Goal: Information Seeking & Learning: Learn about a topic

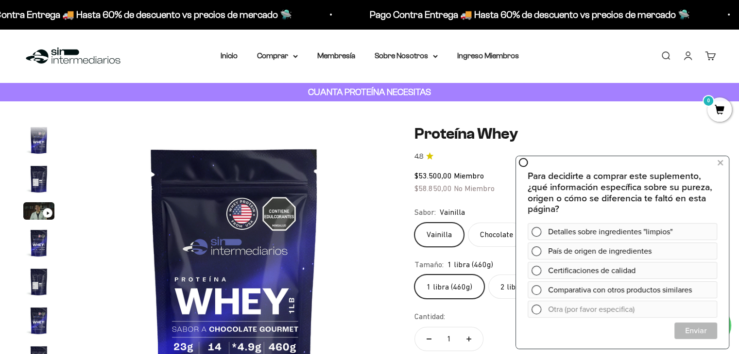
scroll to position [467, 0]
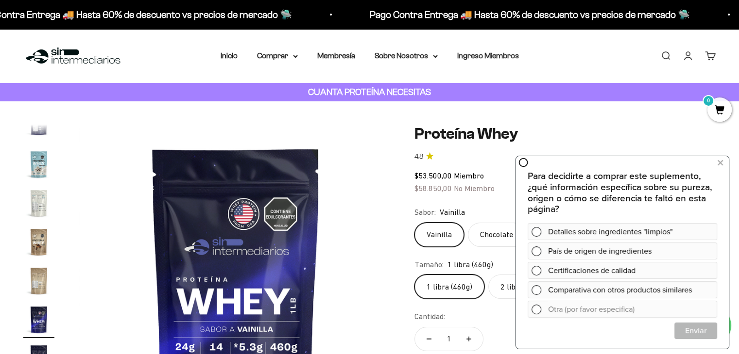
click at [631, 122] on div "Zoom Ir al artículo 1 Ir al artículo 2 Ir al artículo 3 Ir al artículo 4 Ir al …" at bounding box center [369, 281] width 739 height 360
click at [719, 162] on icon at bounding box center [719, 163] width 5 height 13
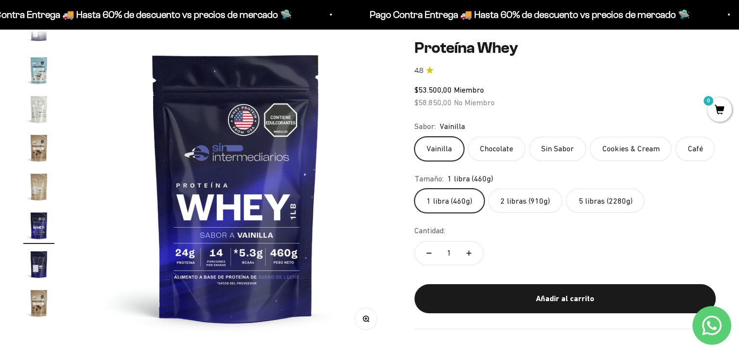
scroll to position [97, 0]
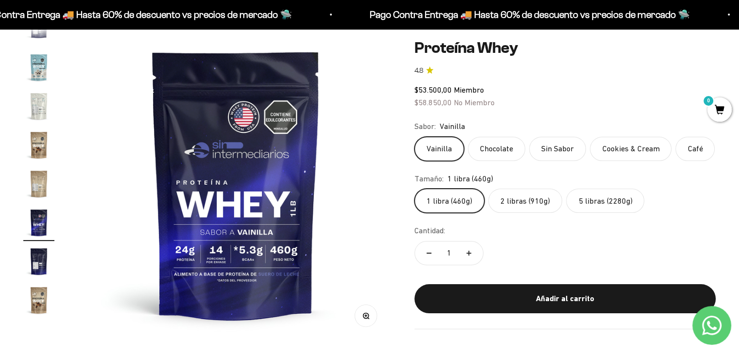
click at [513, 195] on label "2 libras (910g)" at bounding box center [525, 201] width 74 height 24
click at [414, 189] on input "2 libras (910g)" at bounding box center [414, 188] width 0 height 0
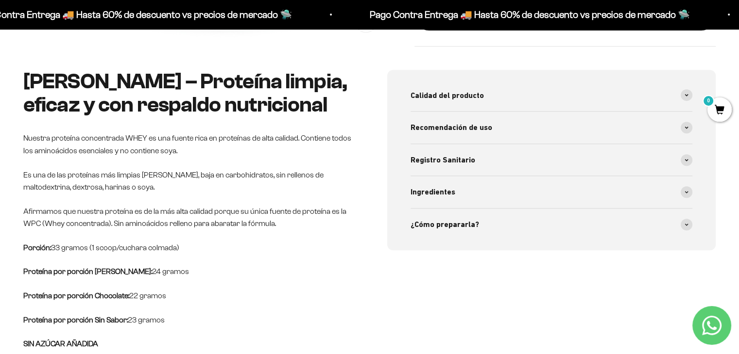
scroll to position [388, 0]
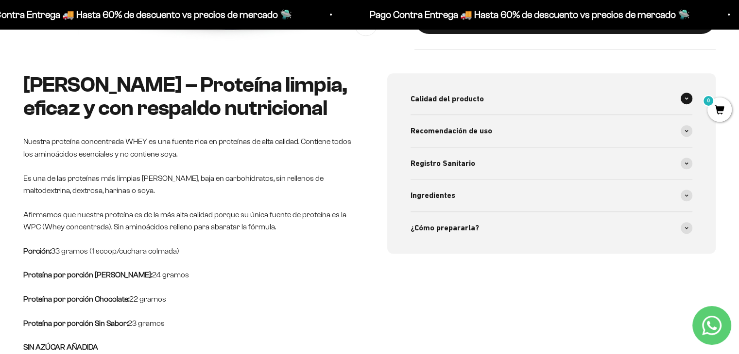
click at [526, 101] on div "Calidad del producto" at bounding box center [551, 99] width 282 height 32
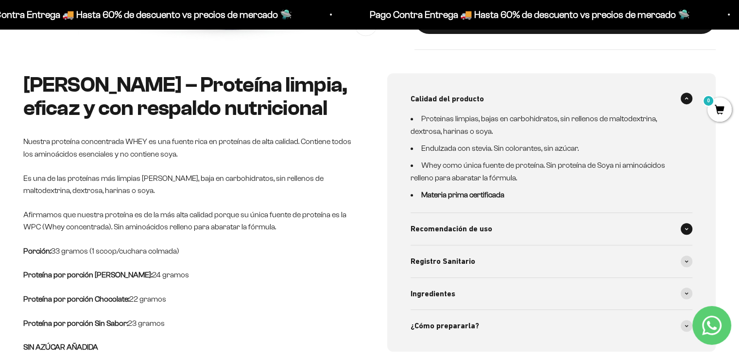
click at [487, 221] on div "Recomendación de uso" at bounding box center [551, 229] width 282 height 32
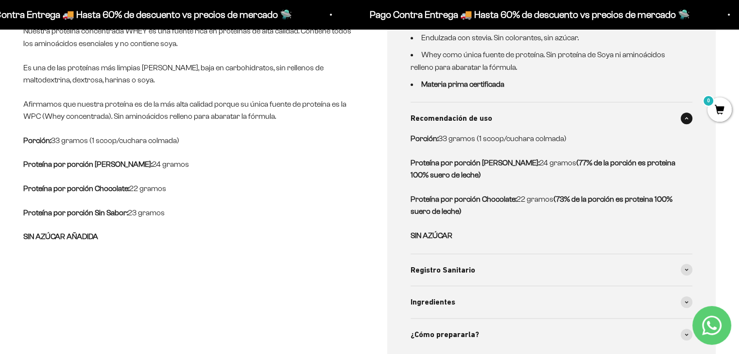
scroll to position [534, 0]
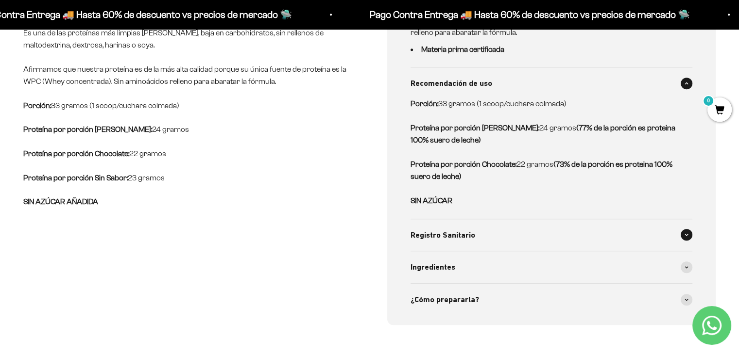
click at [498, 234] on div "Registro Sanitario" at bounding box center [551, 235] width 282 height 32
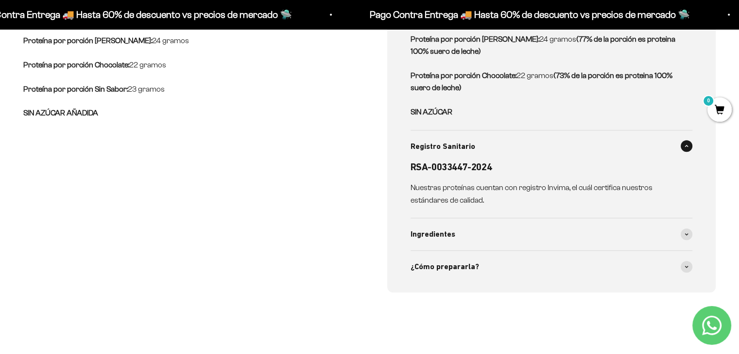
scroll to position [631, 0]
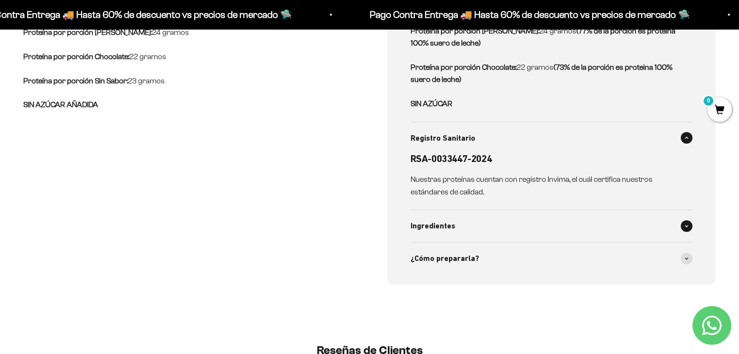
click at [502, 239] on div "Ingredientes" at bounding box center [551, 226] width 282 height 32
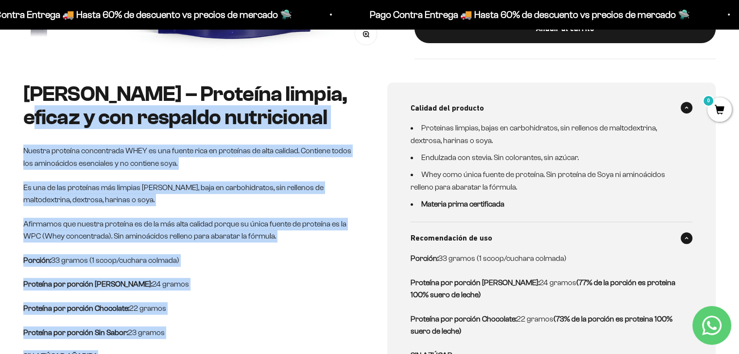
scroll to position [340, 0]
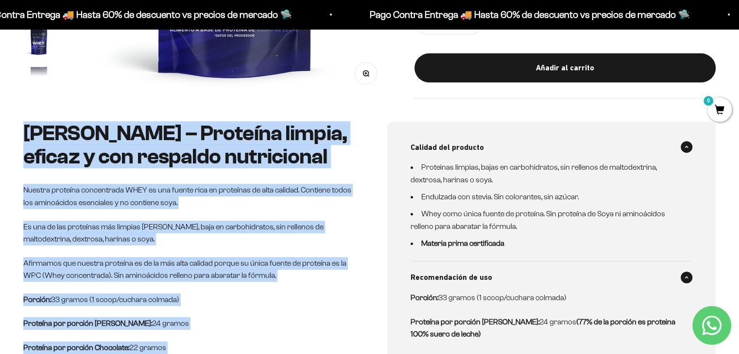
drag, startPoint x: 101, startPoint y: 301, endPoint x: 25, endPoint y: 132, distance: 185.4
click at [25, 132] on div "Whey Vainilla – Proteína limpia, eficaz y con respaldo nutricional Nuestra prot…" at bounding box center [187, 262] width 329 height 281
copy div "Whey Vainilla – Proteína limpia, eficaz y con respaldo nutricional Nuestra prot…"
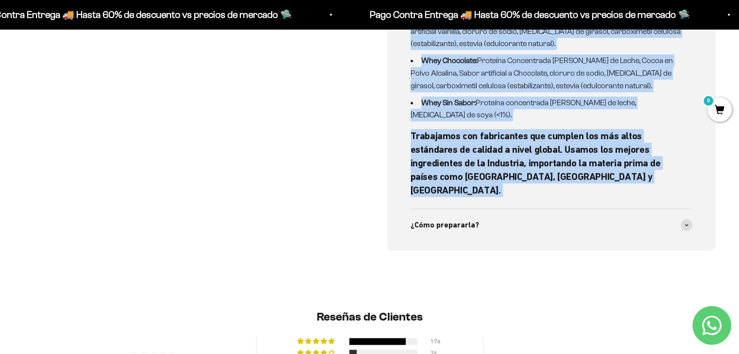
scroll to position [874, 0]
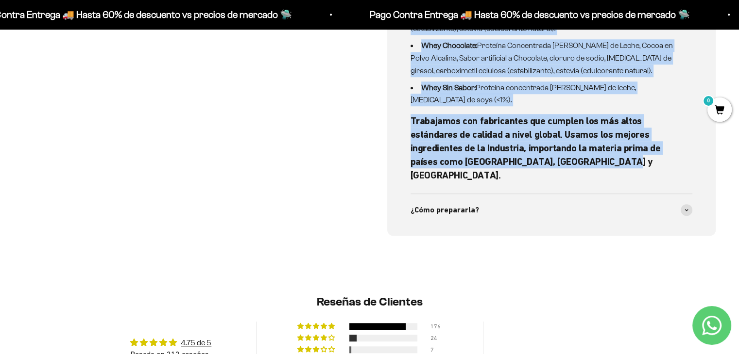
drag, startPoint x: 405, startPoint y: 142, endPoint x: 621, endPoint y: 158, distance: 216.2
copy div "Loremipsu dolorsi, ametc ad elitseddoeius, tem incididu ut laboreetdolor, magna…"
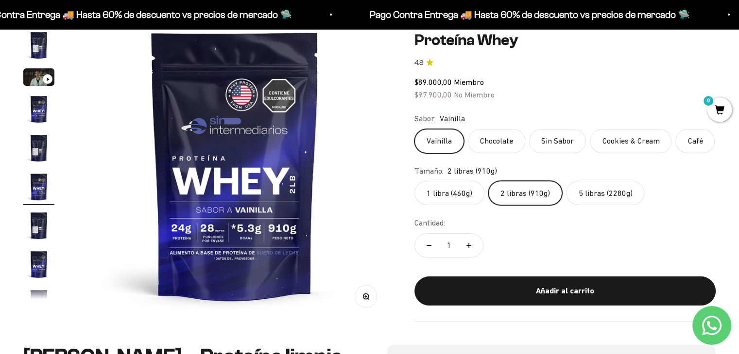
scroll to position [97, 0]
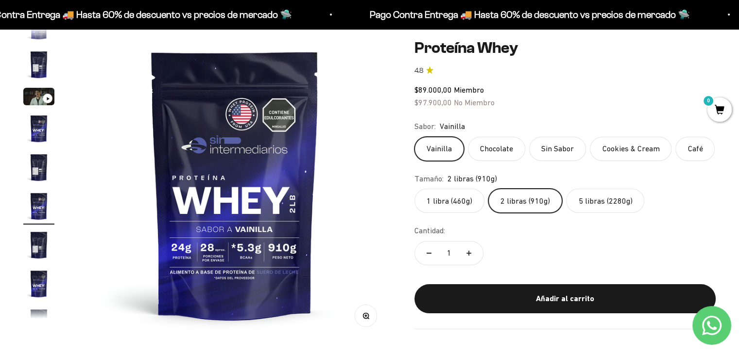
click at [42, 132] on img "Ir al artículo 4" at bounding box center [38, 128] width 31 height 31
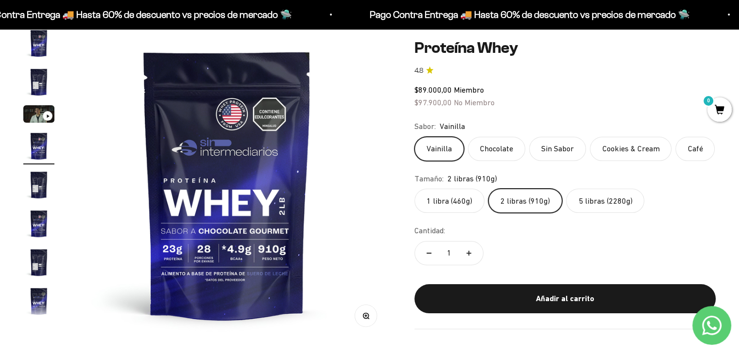
scroll to position [0, 975]
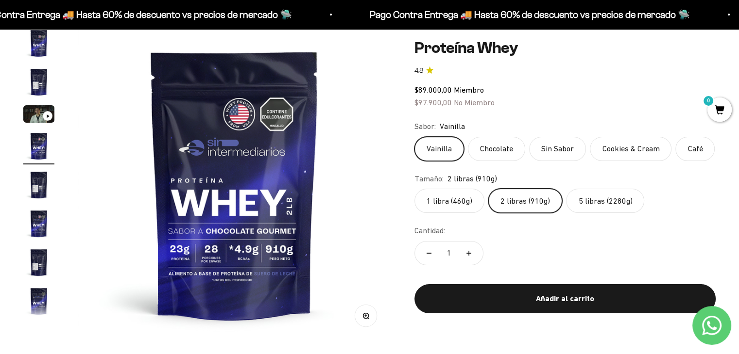
click at [37, 156] on img "Ir al artículo 4" at bounding box center [38, 146] width 31 height 31
click at [31, 181] on img "Ir al artículo 5" at bounding box center [38, 184] width 31 height 31
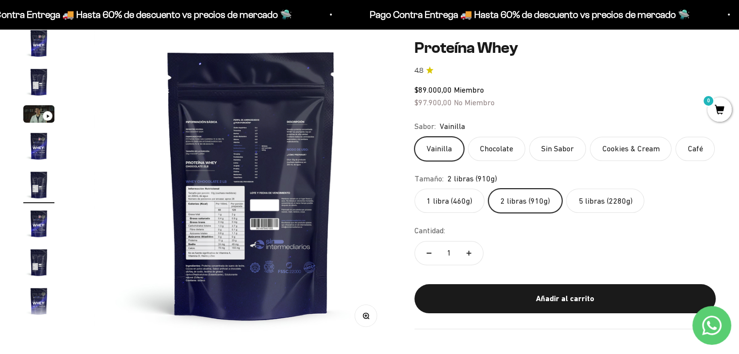
scroll to position [0, 1299]
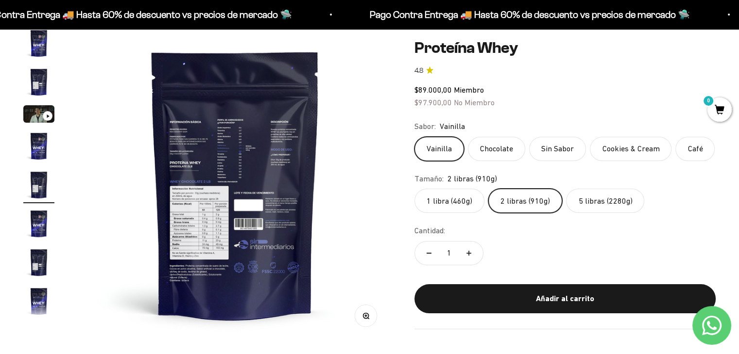
click at [214, 139] on img at bounding box center [234, 184] width 313 height 313
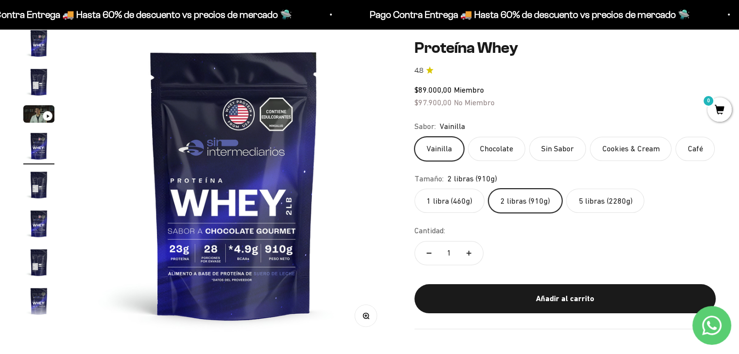
scroll to position [0, 975]
click at [31, 226] on img "Ir al artículo 6" at bounding box center [38, 223] width 31 height 31
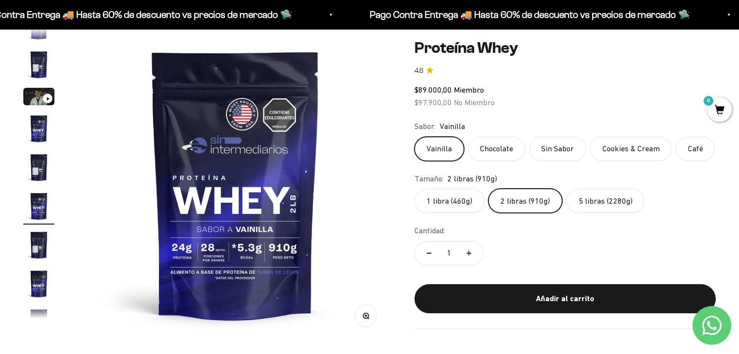
scroll to position [0, 1625]
click at [38, 172] on img "Ir al artículo 5" at bounding box center [38, 167] width 31 height 31
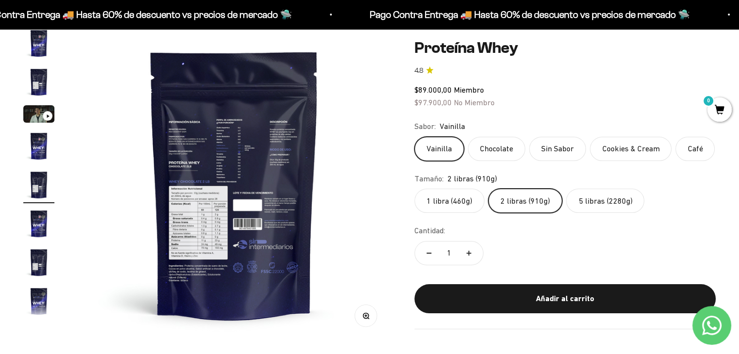
scroll to position [0, 1299]
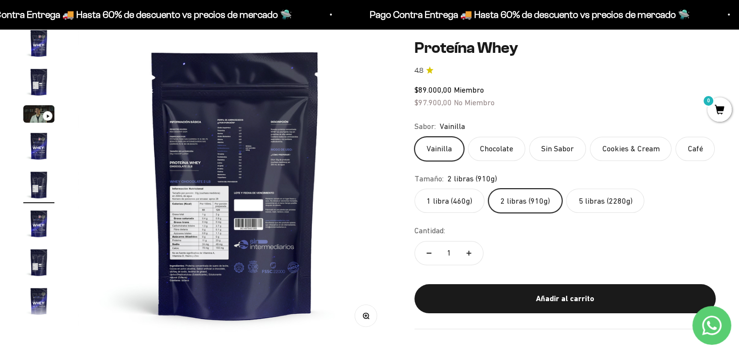
click at [365, 323] on button "Zoom" at bounding box center [366, 316] width 22 height 22
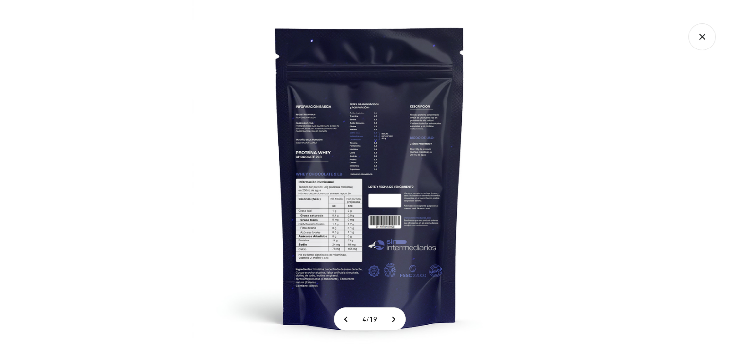
click at [343, 194] on img at bounding box center [369, 177] width 354 height 354
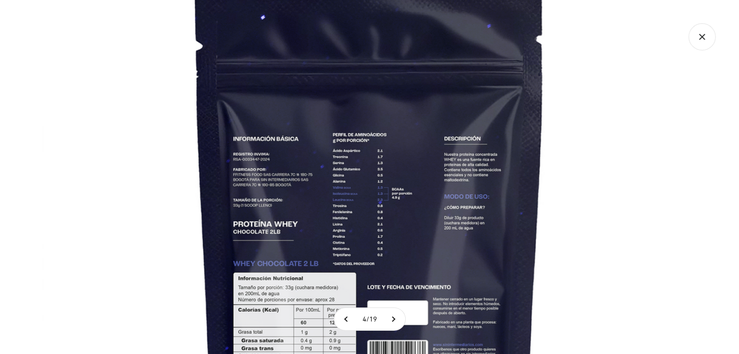
click at [447, 212] on img at bounding box center [370, 270] width 656 height 656
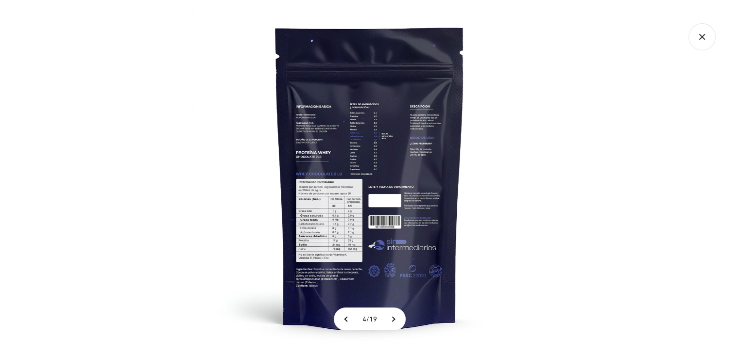
click at [377, 132] on img at bounding box center [369, 177] width 354 height 354
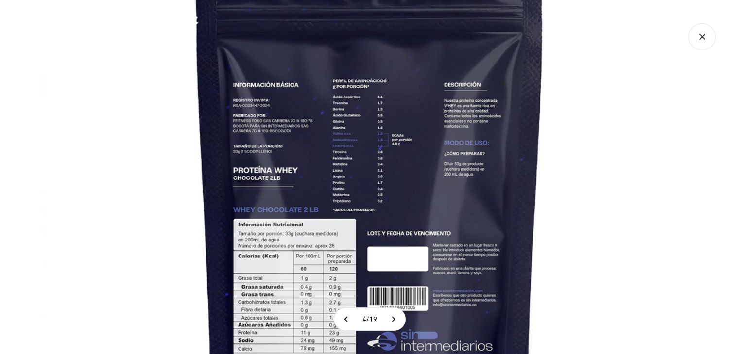
click at [433, 126] on img at bounding box center [370, 216] width 656 height 656
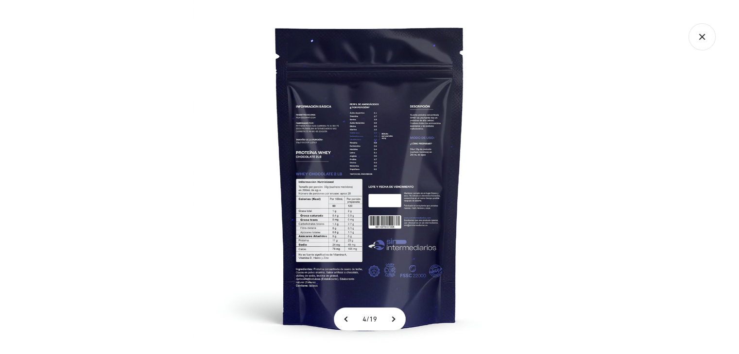
click at [709, 43] on icon "Cerrar galería" at bounding box center [701, 36] width 27 height 27
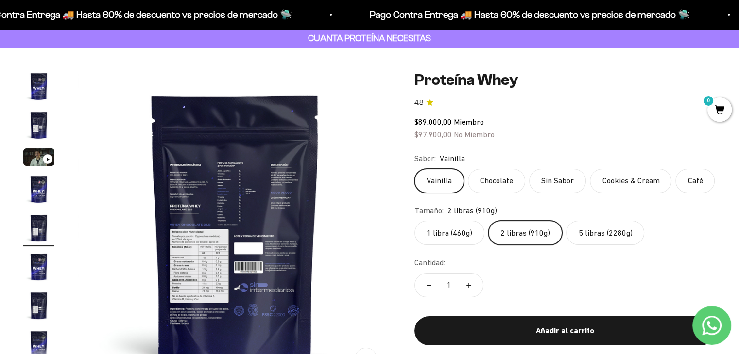
scroll to position [0, 0]
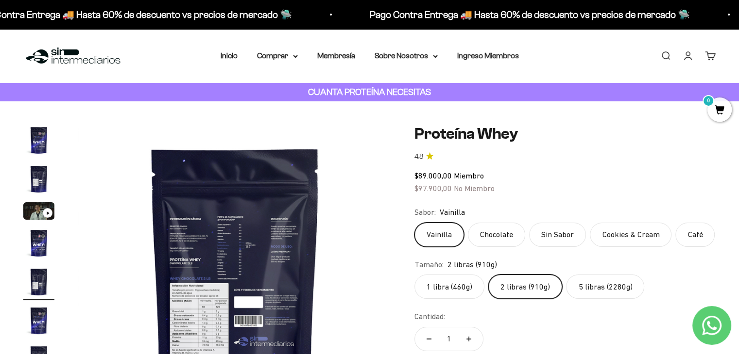
click at [32, 142] on img "Ir al artículo 1" at bounding box center [38, 140] width 31 height 31
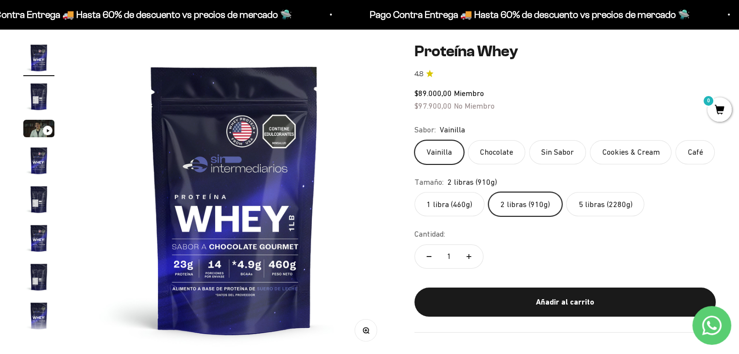
scroll to position [97, 0]
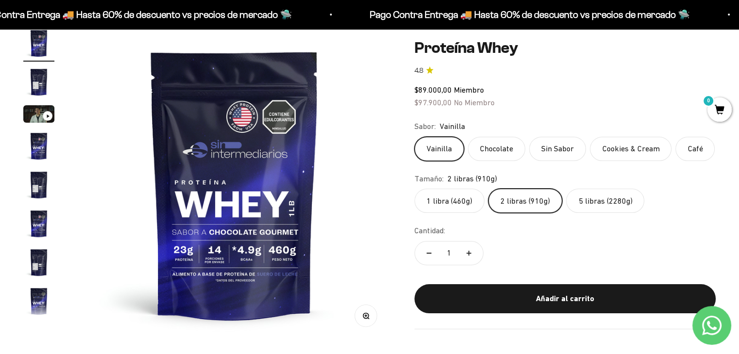
click at [225, 272] on img at bounding box center [234, 184] width 313 height 313
click at [223, 248] on img at bounding box center [234, 184] width 313 height 313
click at [37, 182] on img "Ir al artículo 5" at bounding box center [38, 184] width 31 height 31
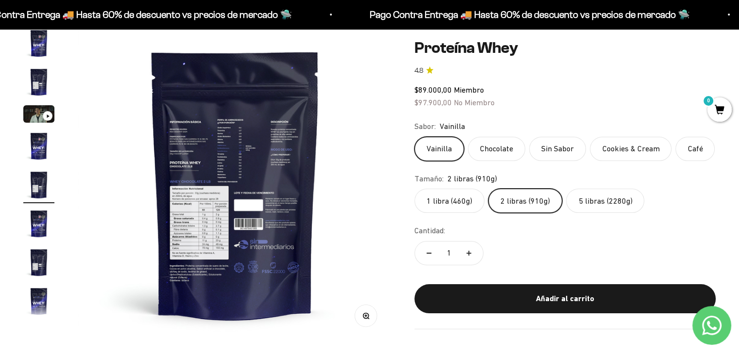
click at [45, 219] on img "Ir al artículo 6" at bounding box center [38, 223] width 31 height 31
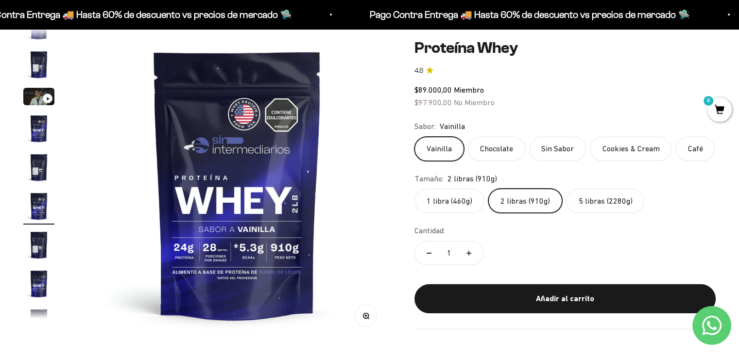
scroll to position [0, 1625]
